Goal: Information Seeking & Learning: Find specific page/section

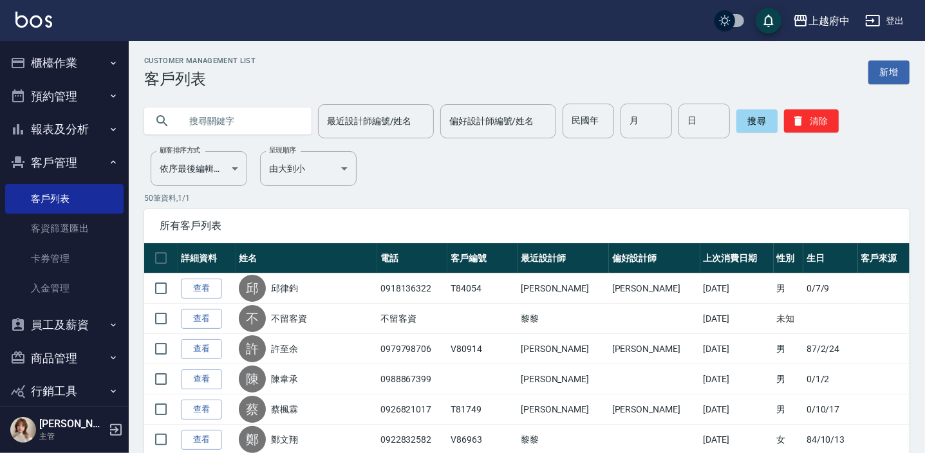
click at [260, 119] on input "text" at bounding box center [240, 121] width 121 height 35
type input "0988274878"
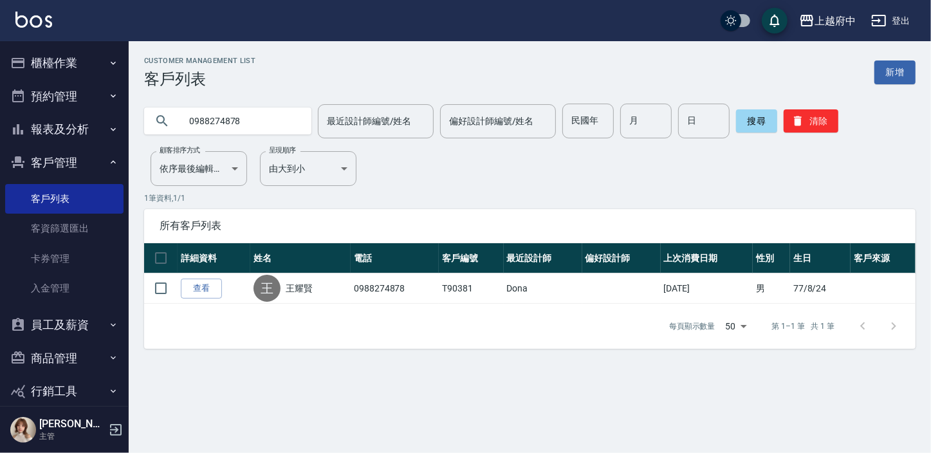
drag, startPoint x: 217, startPoint y: 291, endPoint x: 454, endPoint y: 335, distance: 241.3
click at [217, 291] on link "查看" at bounding box center [201, 289] width 41 height 20
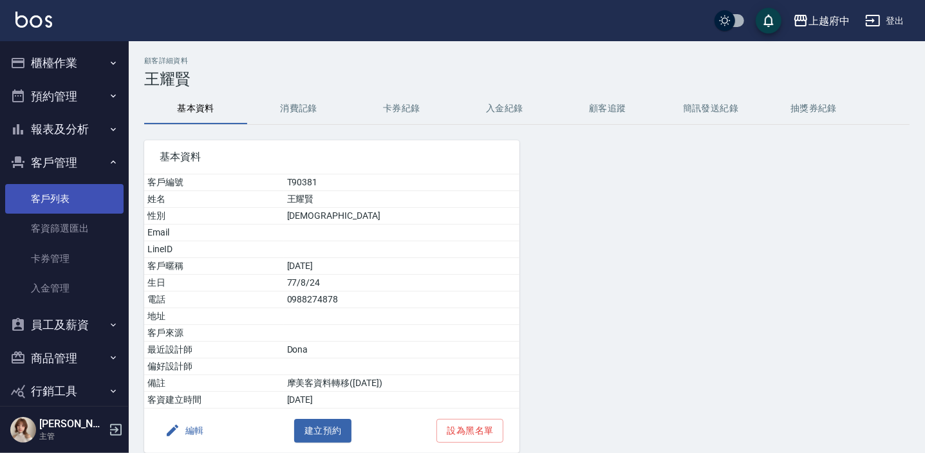
click at [64, 192] on link "客戶列表" at bounding box center [64, 199] width 118 height 30
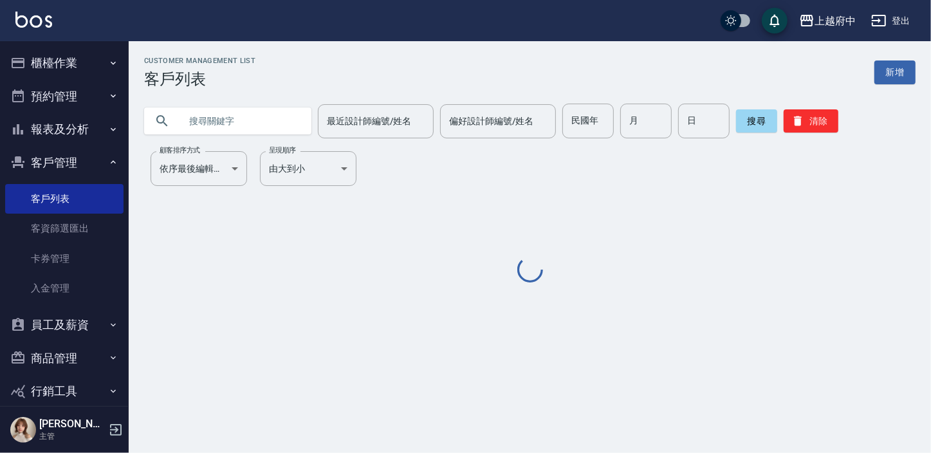
click at [202, 133] on input "text" at bounding box center [240, 121] width 121 height 35
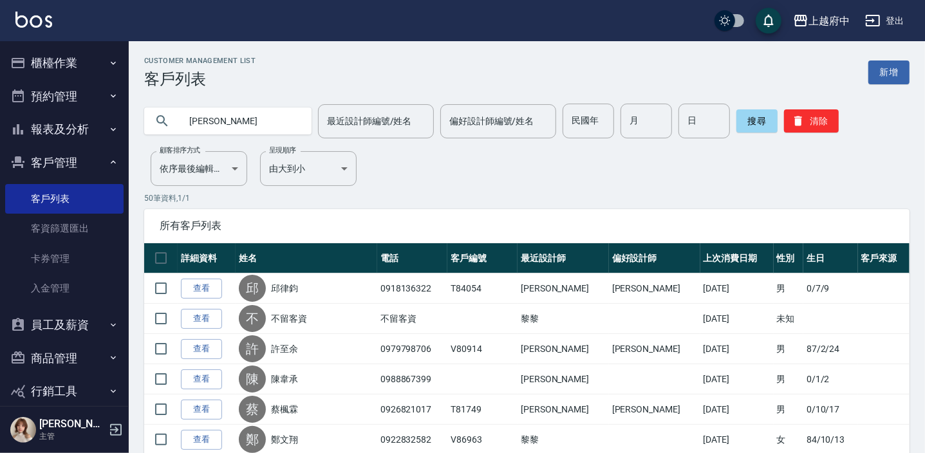
type input "[PERSON_NAME]"
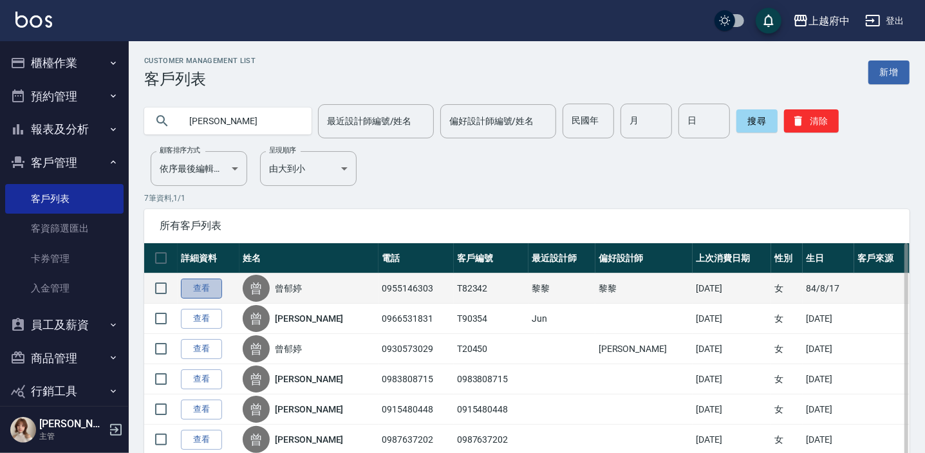
click at [213, 284] on link "查看" at bounding box center [201, 289] width 41 height 20
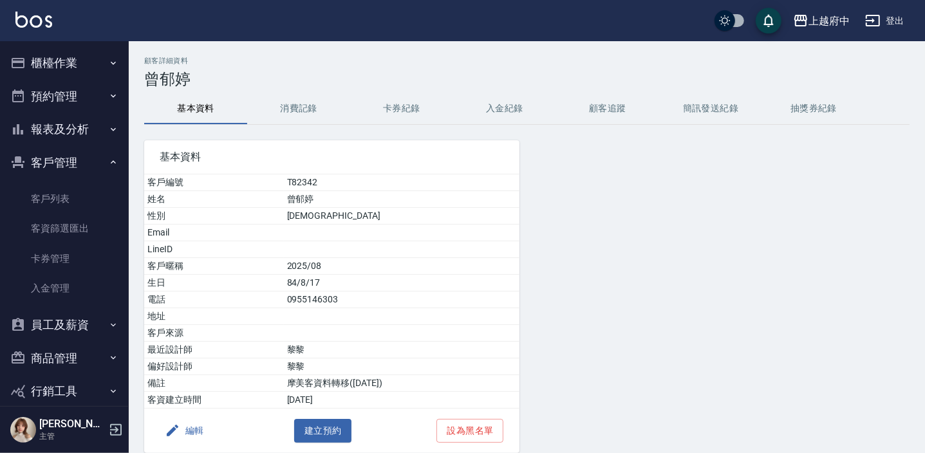
click at [265, 129] on div "基本資料 客戶編號 T82342 姓名 [PERSON_NAME] 性別 [DEMOGRAPHIC_DATA] Email LineID 客戶暱稱 2025/…" at bounding box center [324, 289] width 391 height 328
click at [279, 109] on button "消費記錄" at bounding box center [298, 108] width 103 height 31
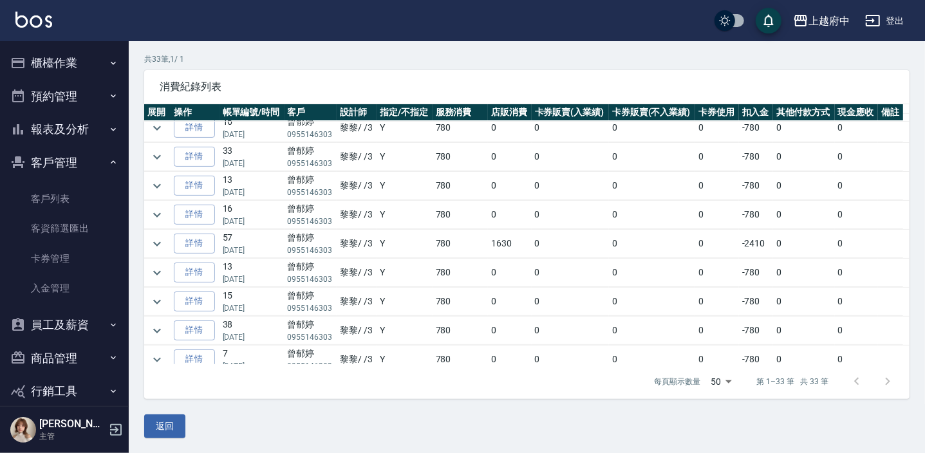
scroll to position [175, 0]
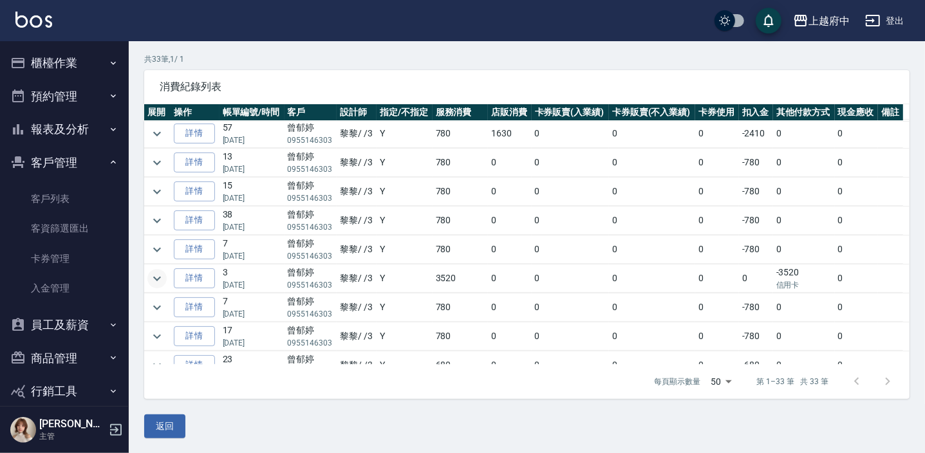
click at [155, 273] on icon "expand row" at bounding box center [156, 278] width 15 height 15
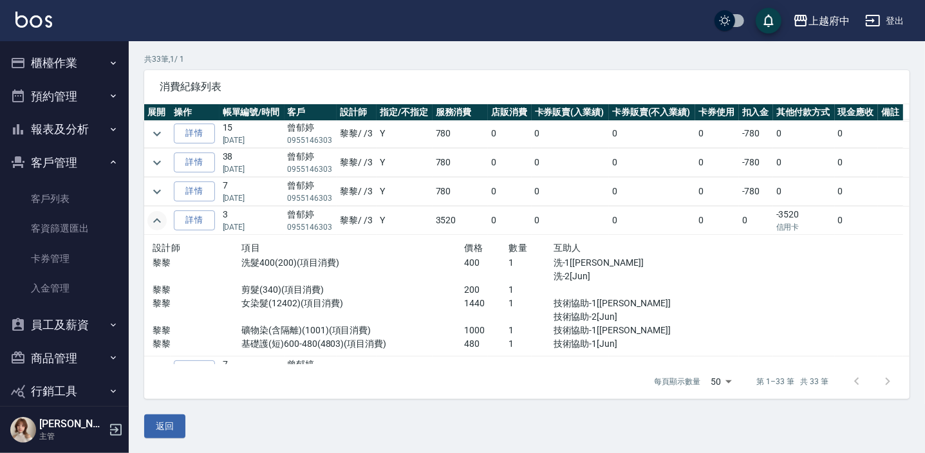
scroll to position [234, 0]
click at [50, 190] on link "客戶列表" at bounding box center [64, 199] width 118 height 30
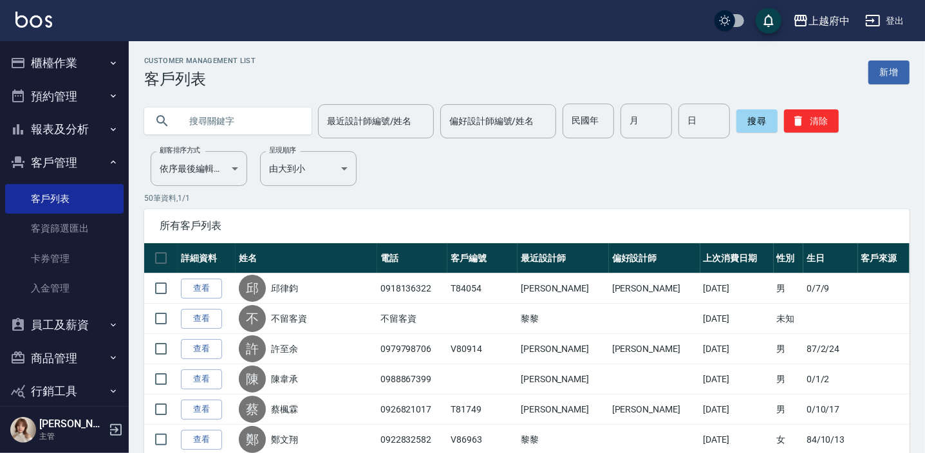
click at [225, 124] on input "text" at bounding box center [240, 121] width 121 height 35
type input "90434"
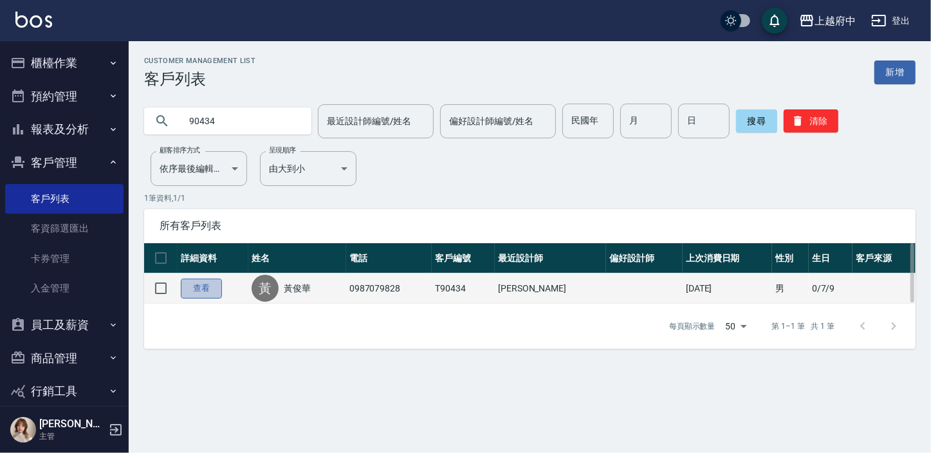
click at [206, 288] on link "查看" at bounding box center [201, 289] width 41 height 20
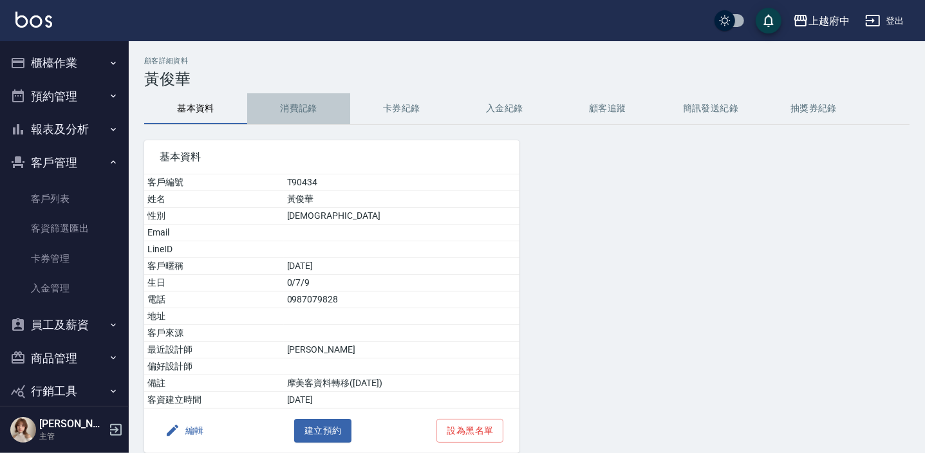
click at [299, 104] on button "消費記錄" at bounding box center [298, 108] width 103 height 31
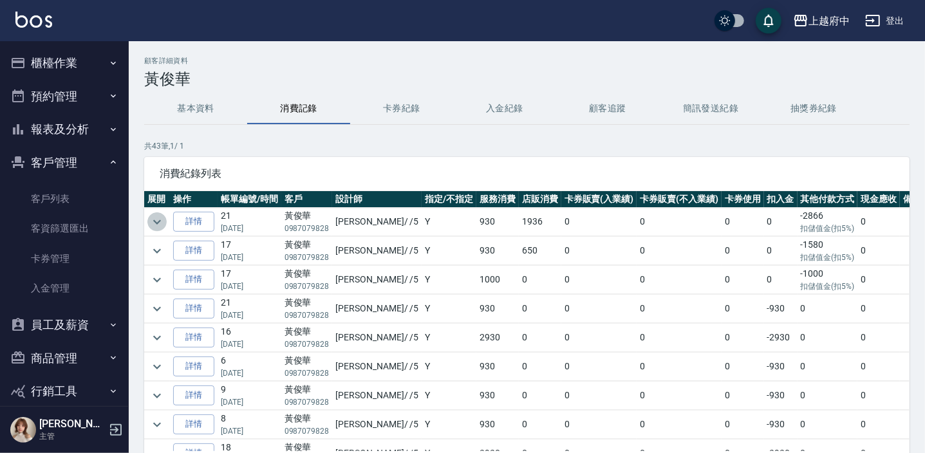
click at [158, 221] on icon "expand row" at bounding box center [157, 221] width 8 height 5
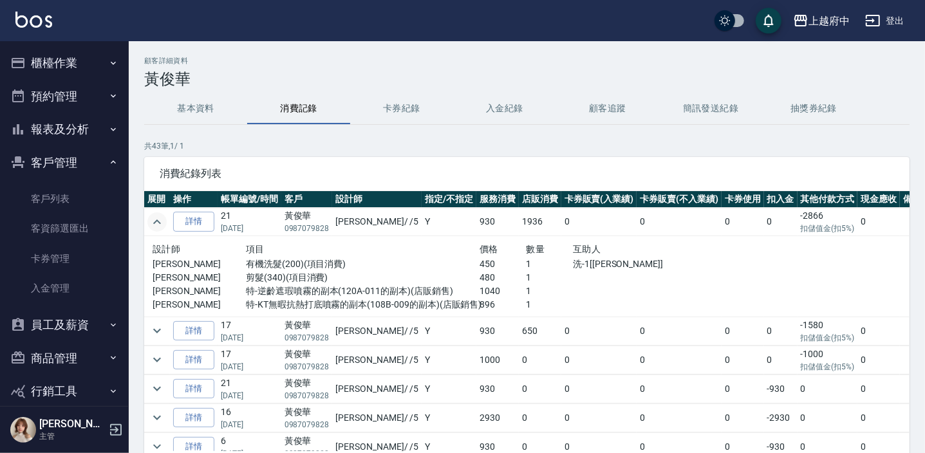
click at [157, 218] on icon "expand row" at bounding box center [156, 221] width 15 height 15
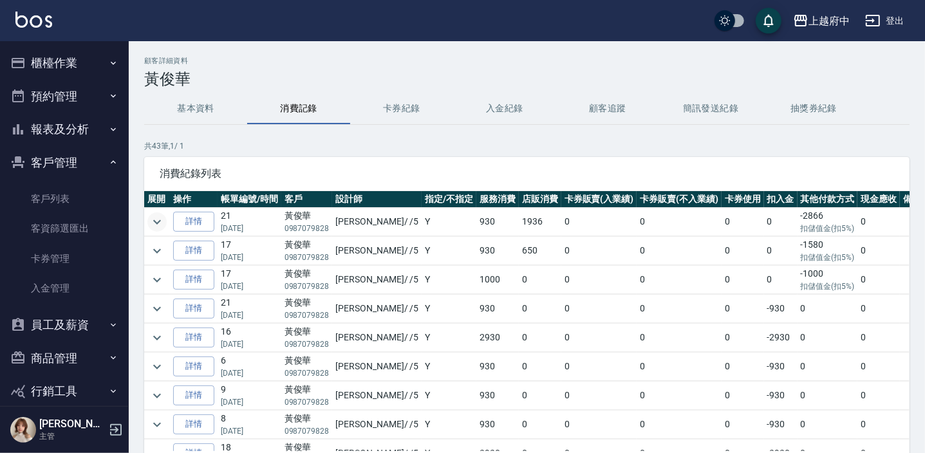
click at [157, 218] on icon "expand row" at bounding box center [156, 221] width 15 height 15
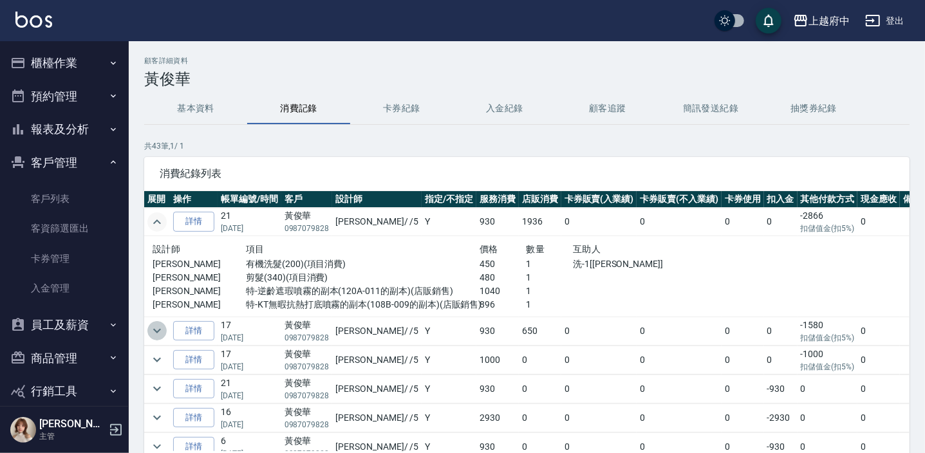
click at [156, 327] on icon "expand row" at bounding box center [156, 330] width 15 height 15
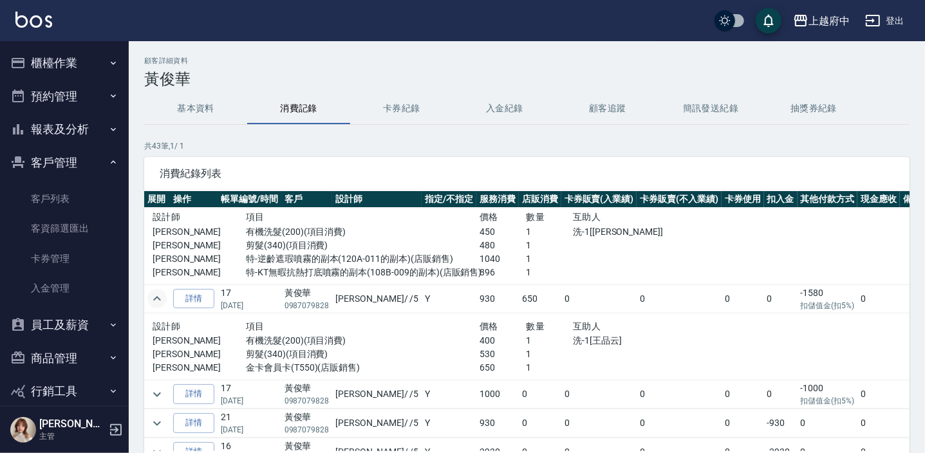
scroll to position [58, 0]
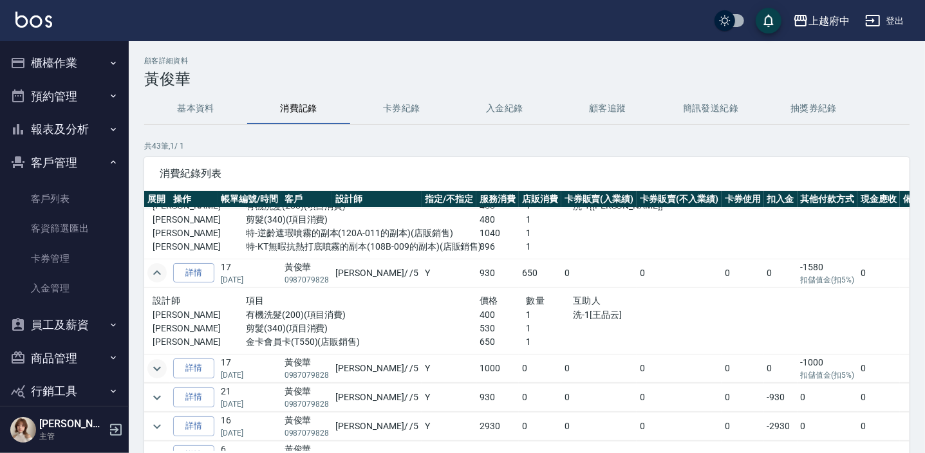
click at [154, 365] on icon "expand row" at bounding box center [156, 368] width 15 height 15
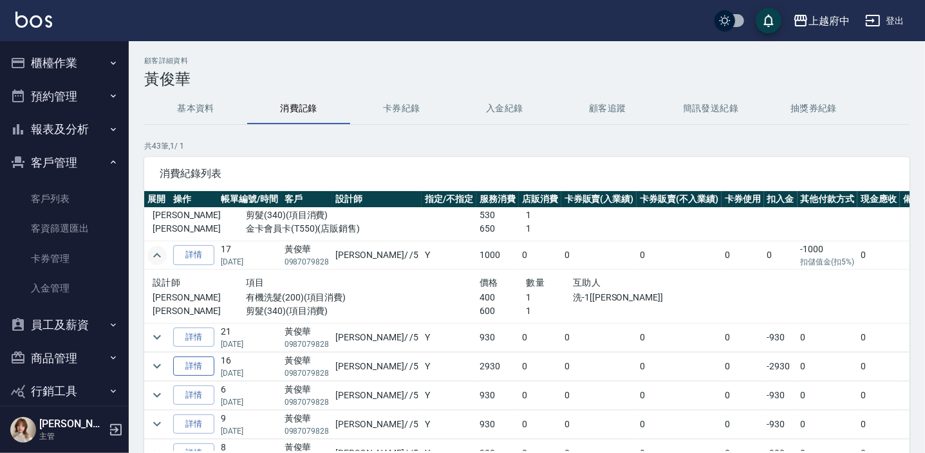
scroll to position [175, 0]
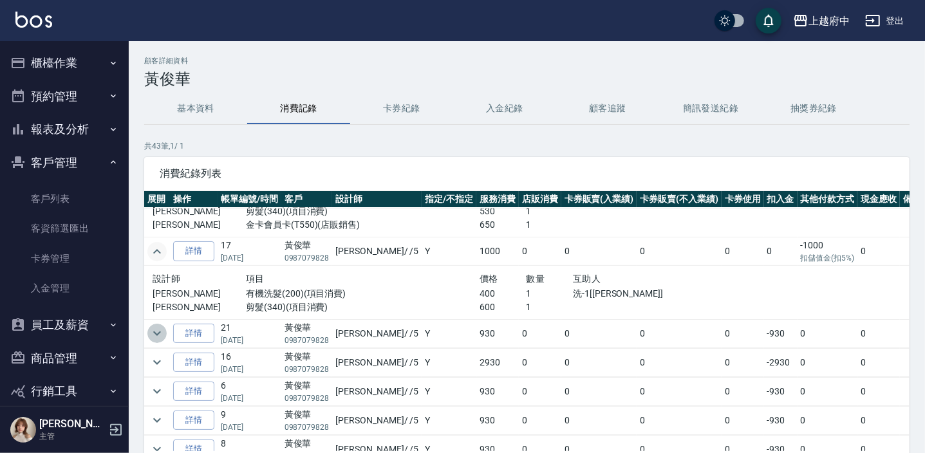
click at [155, 330] on icon "expand row" at bounding box center [156, 333] width 15 height 15
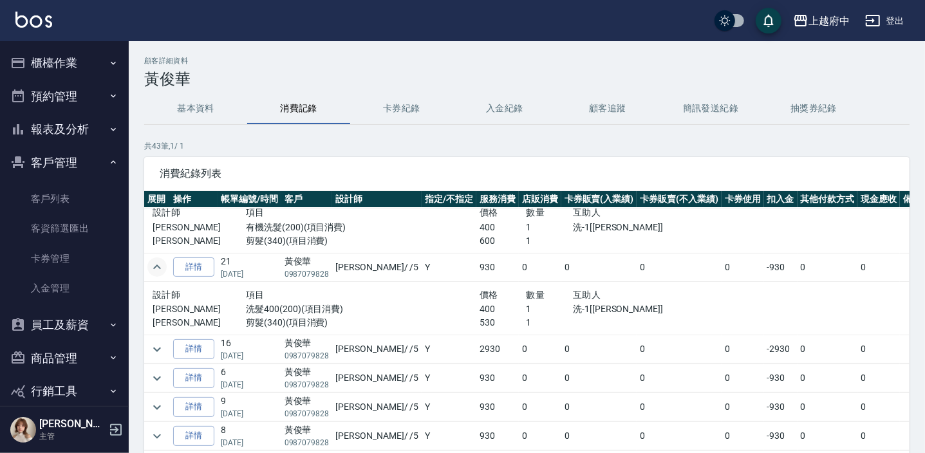
scroll to position [292, 0]
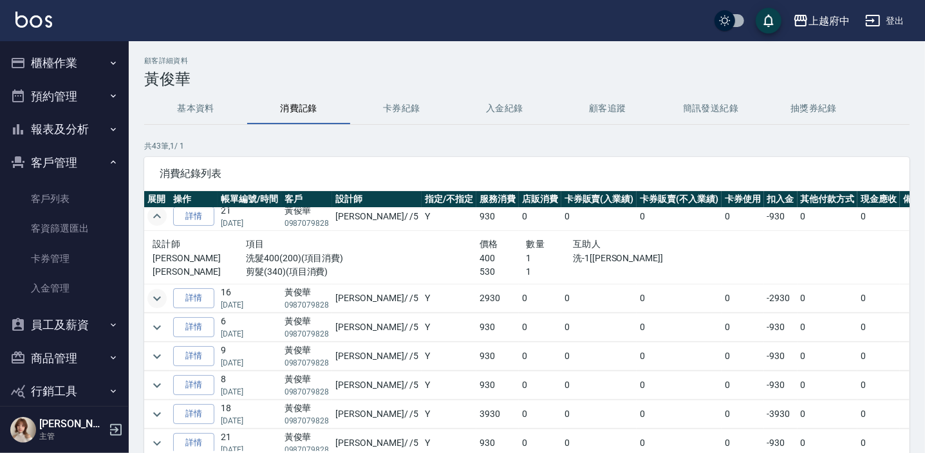
click at [156, 295] on icon "expand row" at bounding box center [156, 298] width 15 height 15
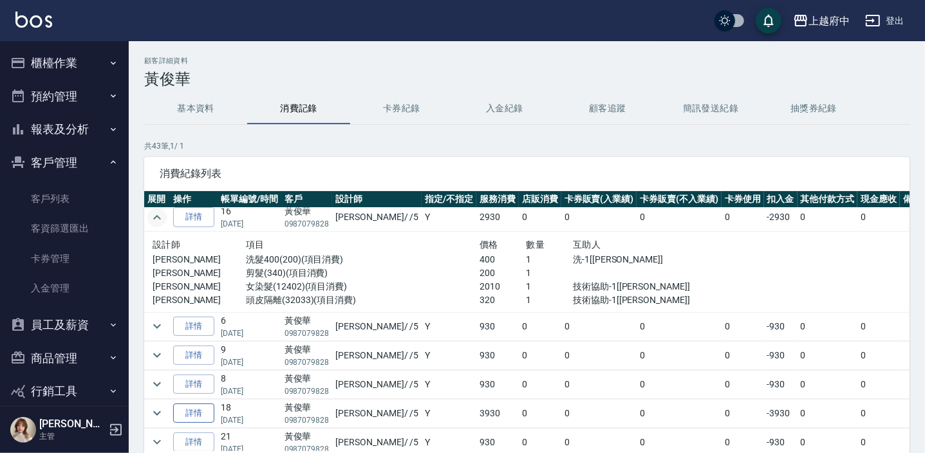
scroll to position [409, 0]
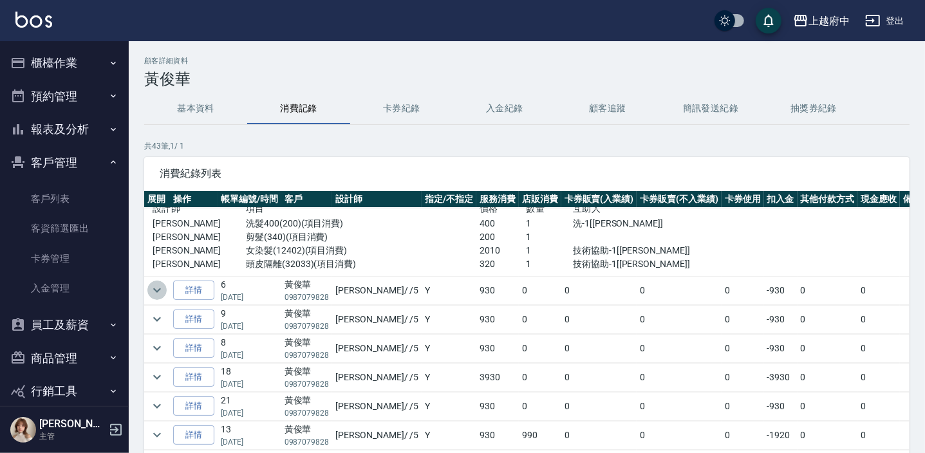
click at [156, 290] on icon "expand row" at bounding box center [157, 290] width 8 height 5
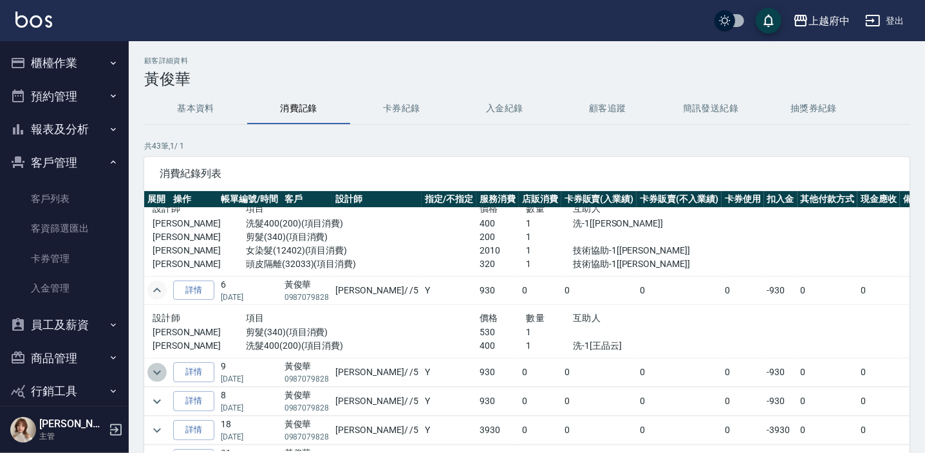
click at [160, 367] on icon "expand row" at bounding box center [156, 372] width 15 height 15
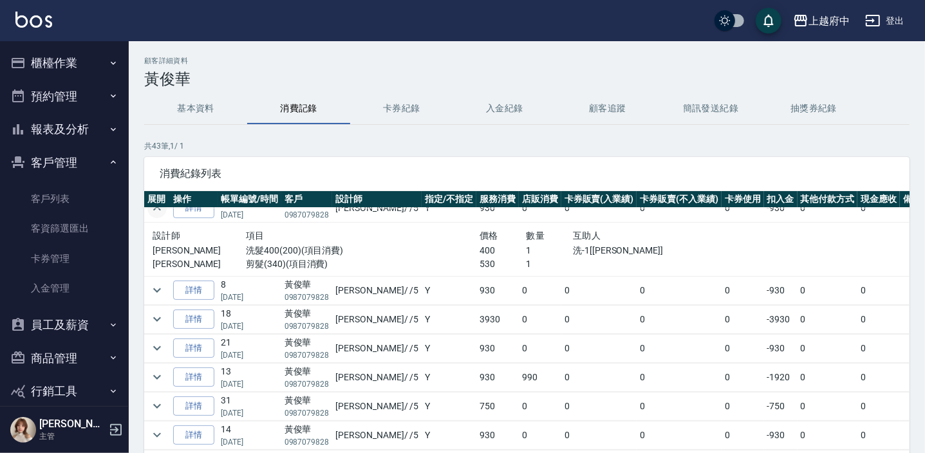
scroll to position [585, 0]
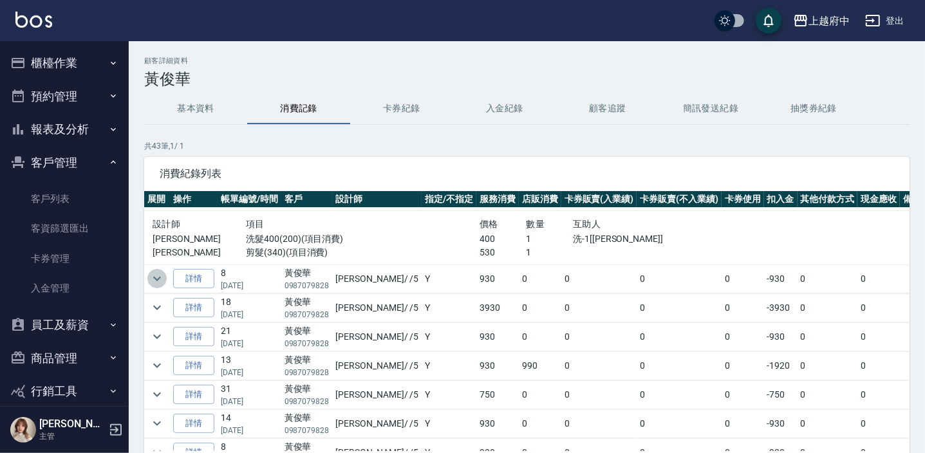
click at [161, 275] on icon "expand row" at bounding box center [156, 278] width 15 height 15
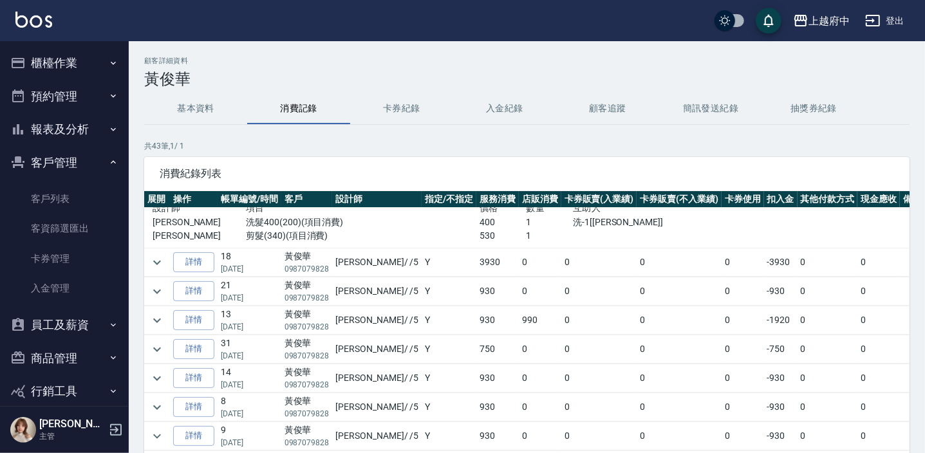
scroll to position [701, 0]
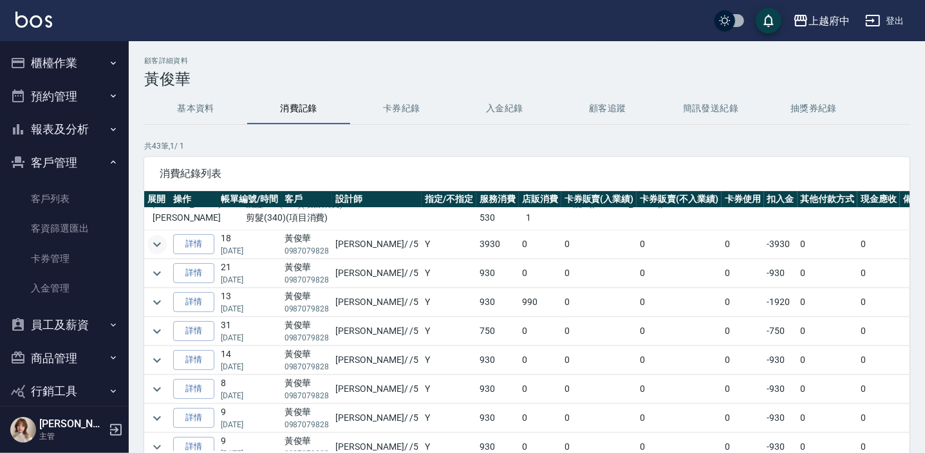
click at [158, 241] on icon "expand row" at bounding box center [156, 244] width 15 height 15
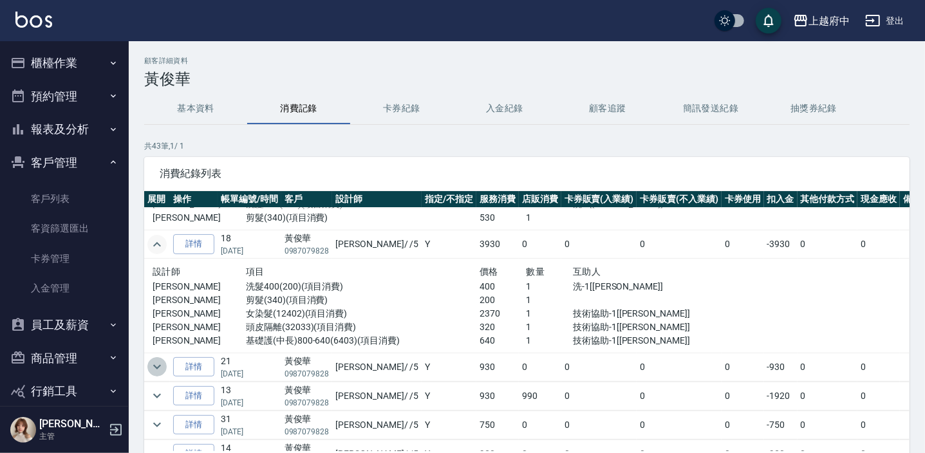
click at [151, 365] on icon "expand row" at bounding box center [156, 366] width 15 height 15
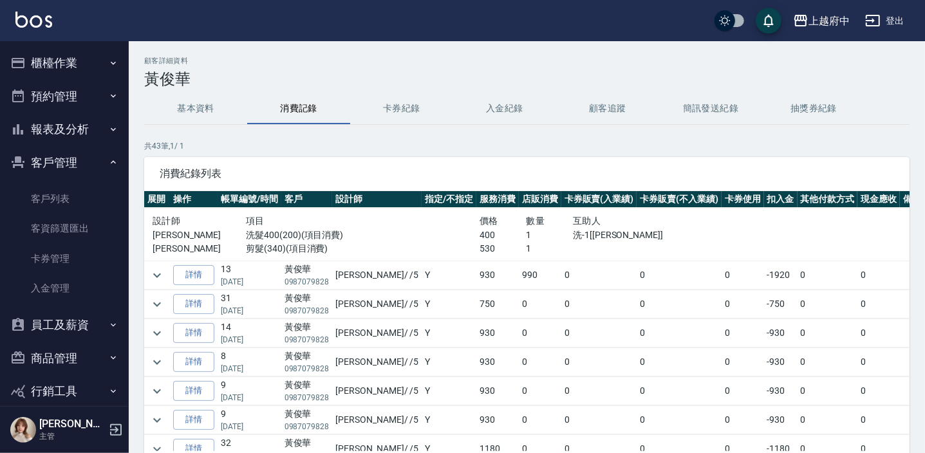
scroll to position [877, 0]
click at [156, 276] on icon "expand row" at bounding box center [156, 273] width 15 height 15
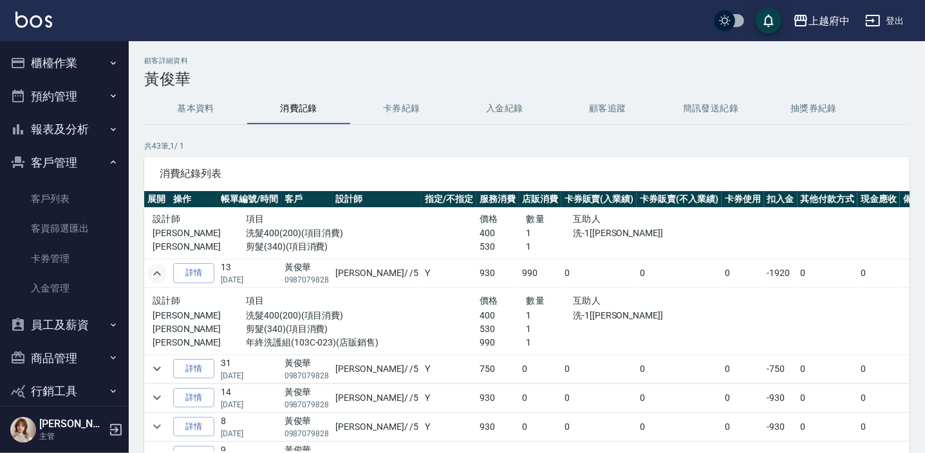
scroll to position [935, 0]
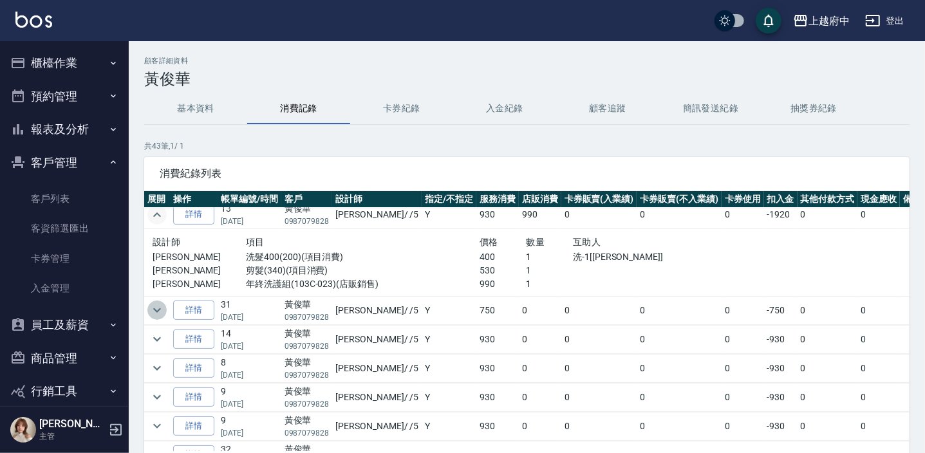
click at [154, 305] on icon "expand row" at bounding box center [156, 309] width 15 height 15
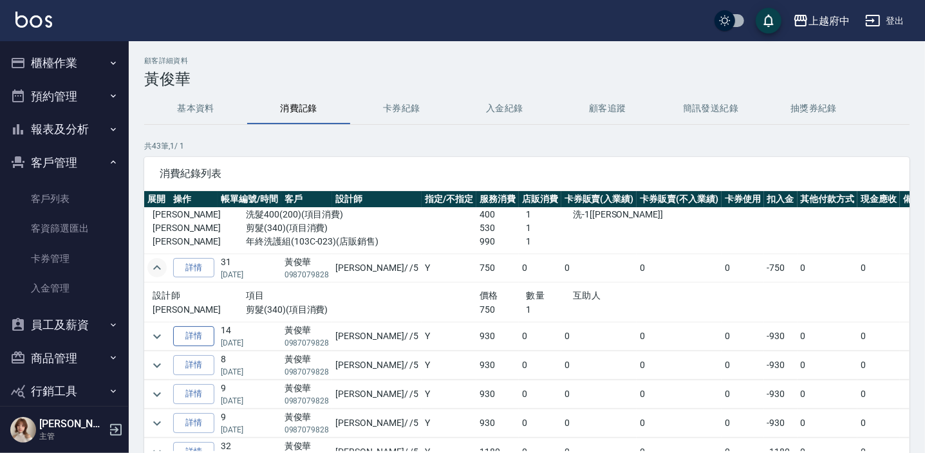
scroll to position [994, 0]
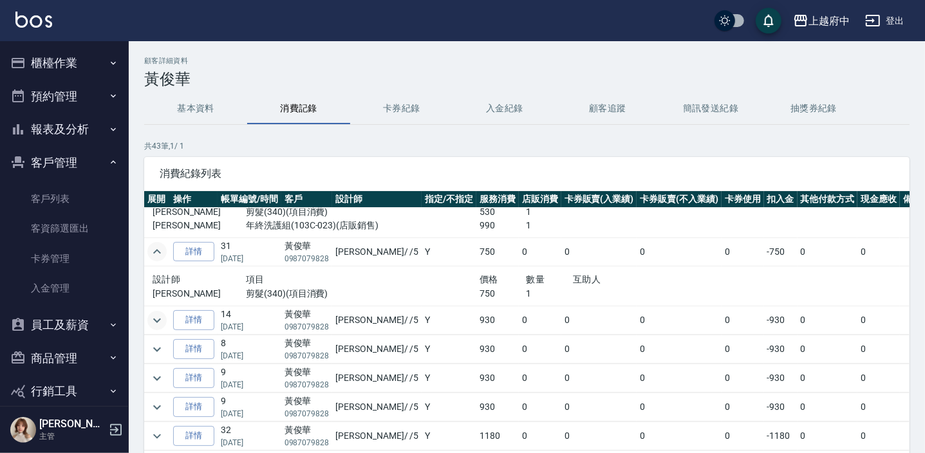
click at [158, 318] on icon "expand row" at bounding box center [157, 320] width 8 height 5
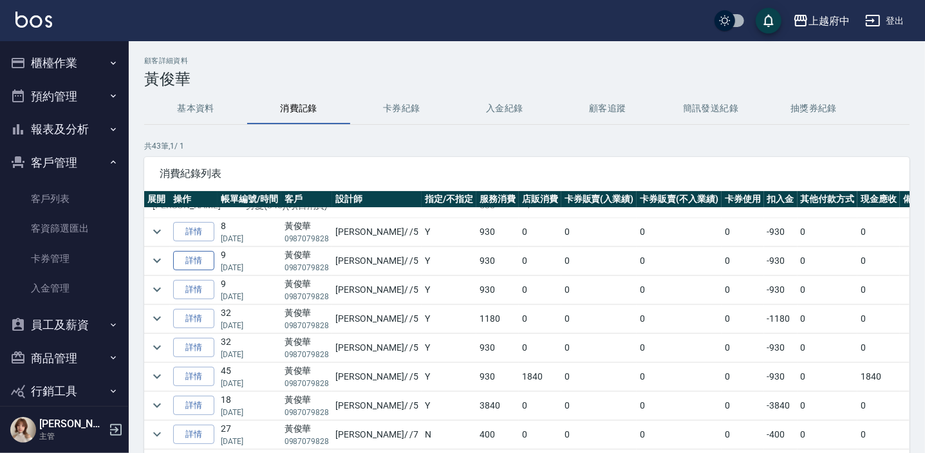
scroll to position [1170, 0]
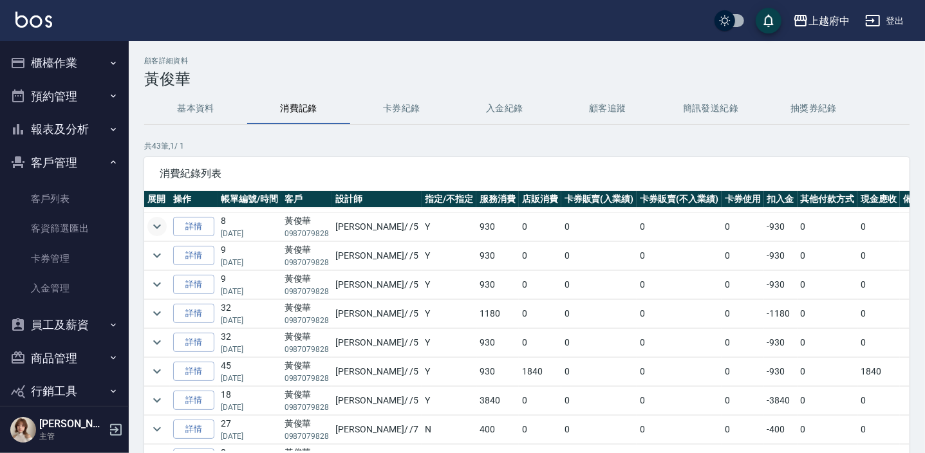
click at [157, 220] on icon "expand row" at bounding box center [156, 226] width 15 height 15
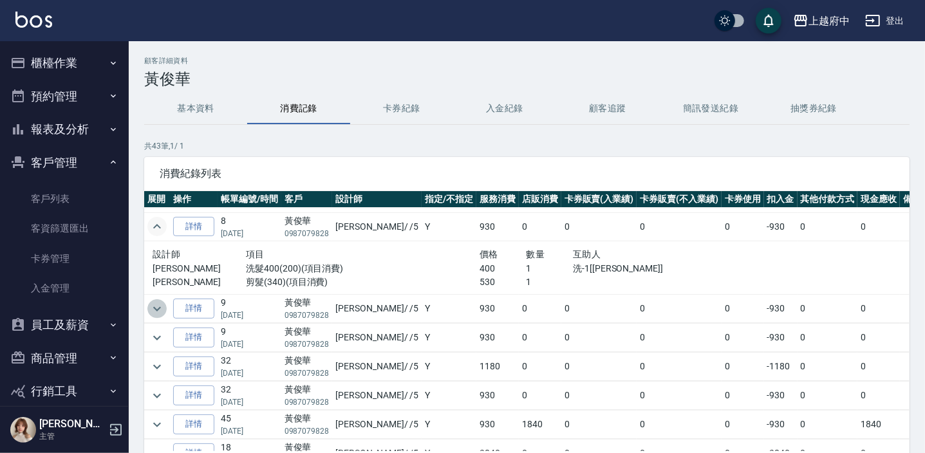
click at [155, 306] on icon "expand row" at bounding box center [157, 308] width 8 height 5
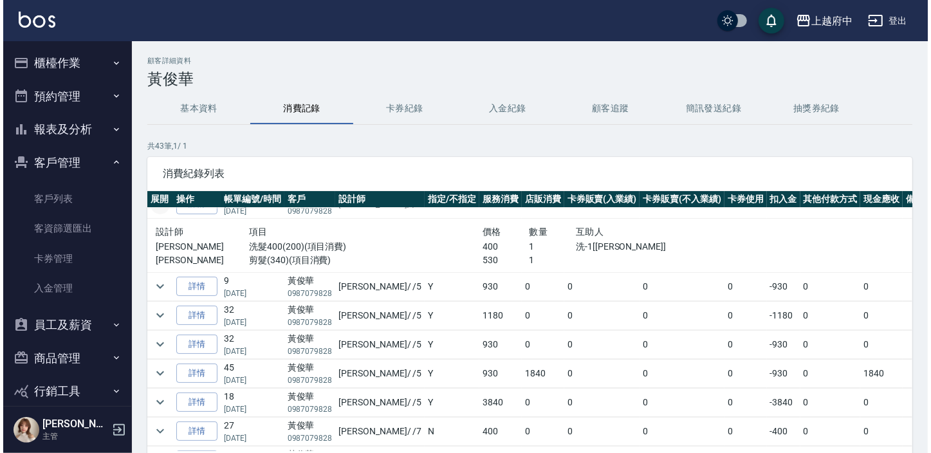
scroll to position [1345, 0]
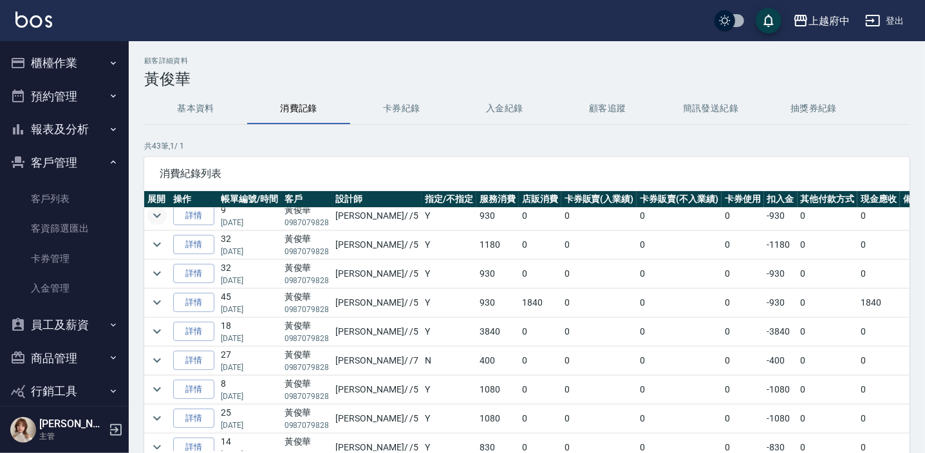
click at [160, 214] on icon "expand row" at bounding box center [156, 215] width 15 height 15
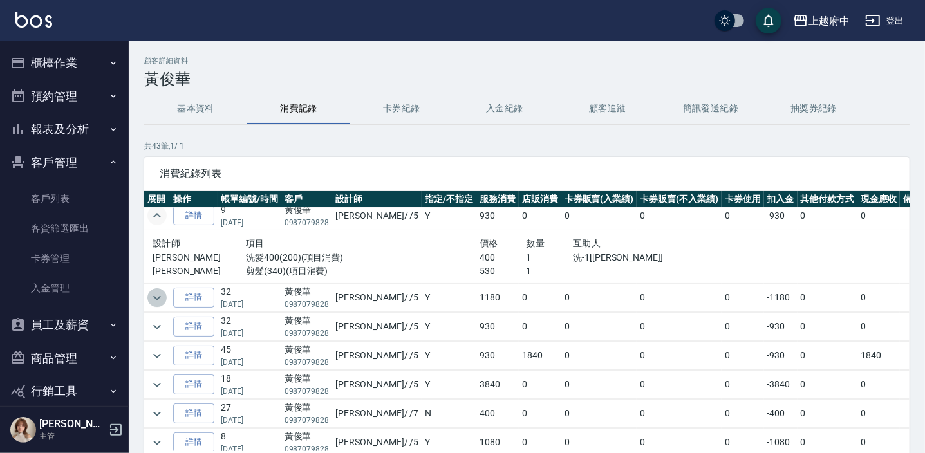
click at [155, 291] on icon "expand row" at bounding box center [156, 297] width 15 height 15
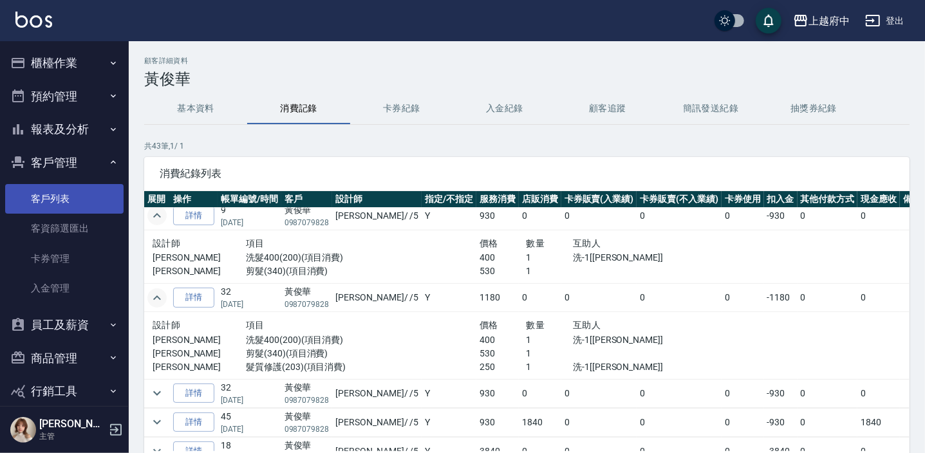
click at [50, 201] on link "客戶列表" at bounding box center [64, 199] width 118 height 30
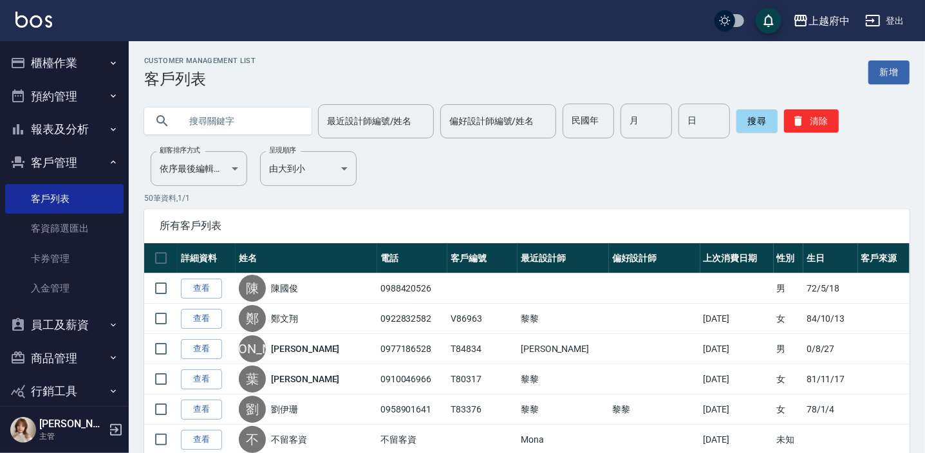
click at [270, 119] on input "text" at bounding box center [240, 121] width 121 height 35
type input "0987812425"
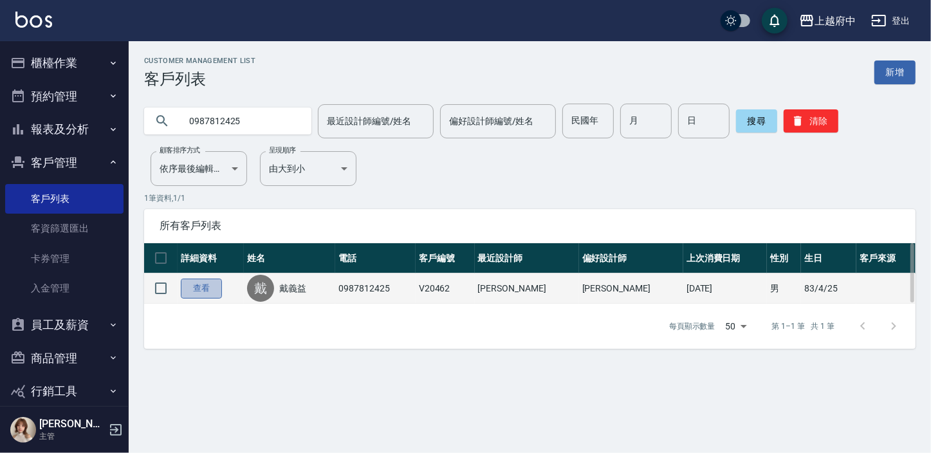
click at [203, 290] on link "查看" at bounding box center [201, 289] width 41 height 20
